Goal: Navigation & Orientation: Find specific page/section

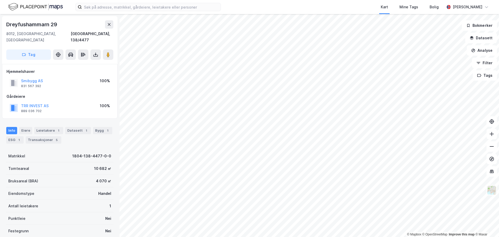
click at [281, 0] on html "Kart Mine Tags Bolig [PERSON_NAME] © Mapbox © OpenStreetMap Improve this map © …" at bounding box center [249, 118] width 499 height 237
click at [490, 145] on icon at bounding box center [491, 146] width 5 height 5
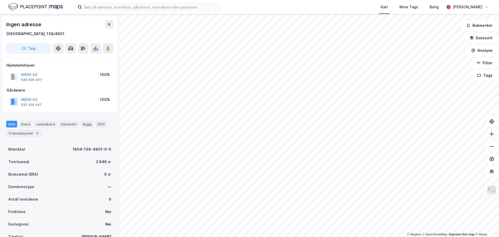
click at [491, 135] on icon at bounding box center [491, 133] width 5 height 5
